Goal: Task Accomplishment & Management: Use online tool/utility

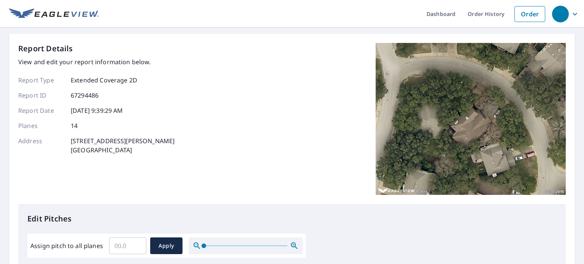
click at [125, 250] on input "Assign pitch to all planes" at bounding box center [127, 245] width 37 height 21
type input "7"
click at [173, 244] on span "Apply" at bounding box center [166, 246] width 20 height 10
type input "7"
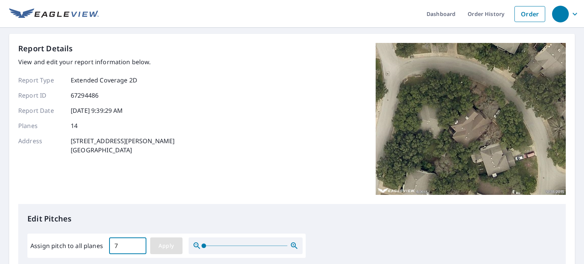
type input "7"
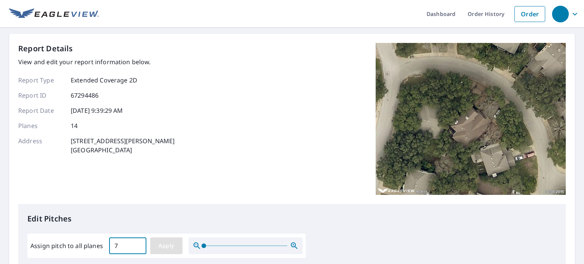
type input "7"
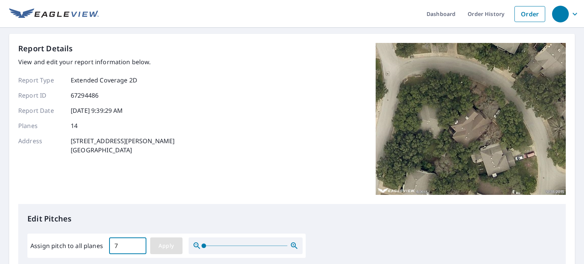
type input "7"
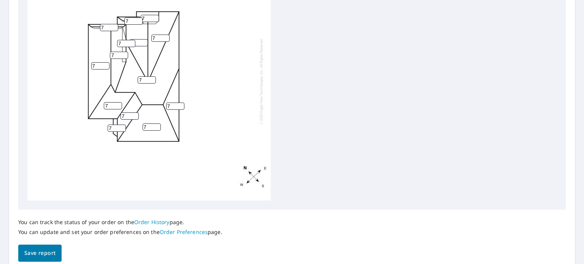
scroll to position [308, 0]
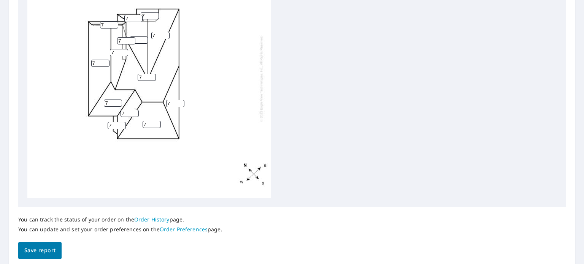
click at [41, 249] on span "Save report" at bounding box center [39, 251] width 31 height 10
